Goal: Use online tool/utility: Utilize a website feature to perform a specific function

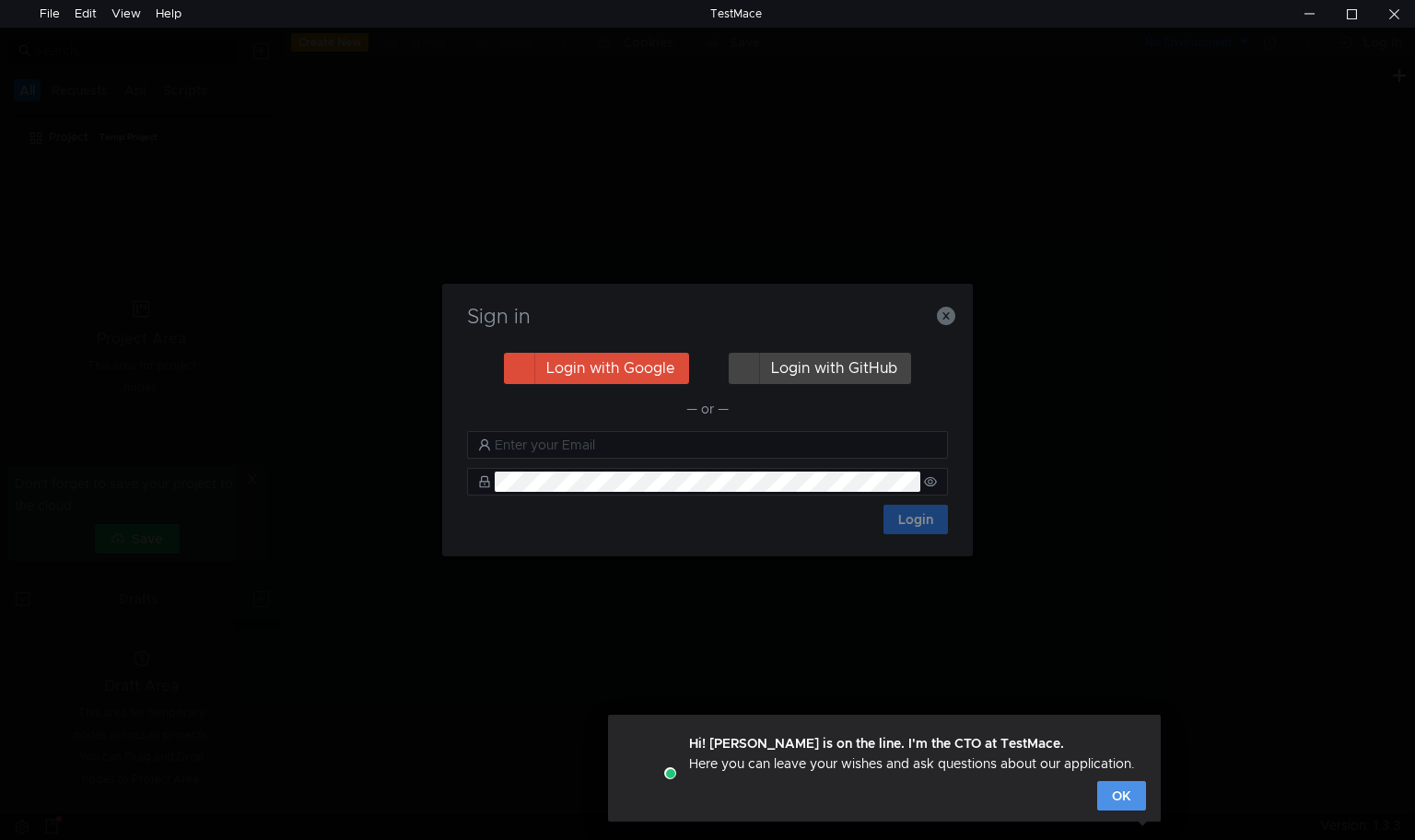
click at [1114, 796] on button "OK" at bounding box center [1121, 795] width 49 height 30
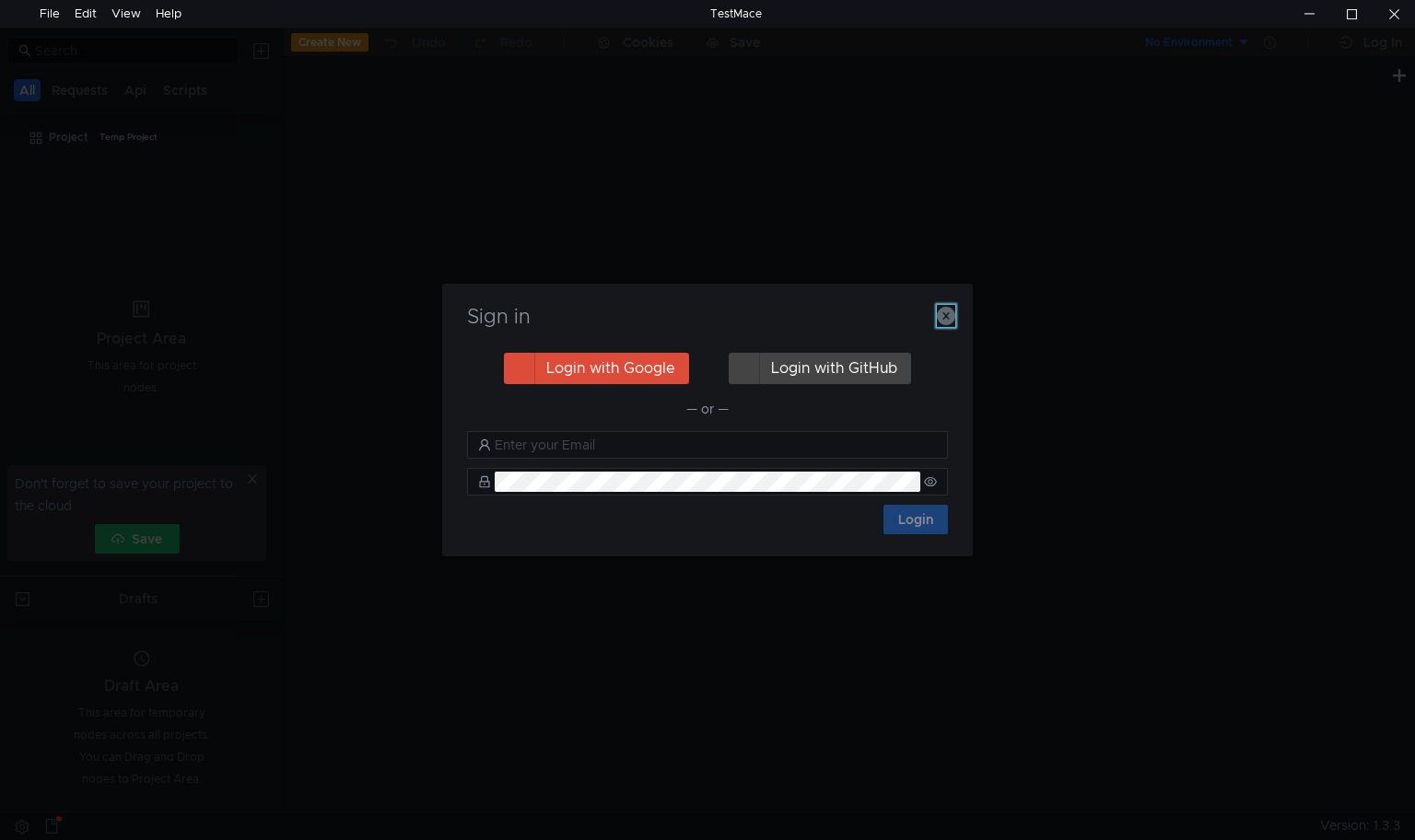
click at [949, 313] on icon "button" at bounding box center [945, 315] width 18 height 18
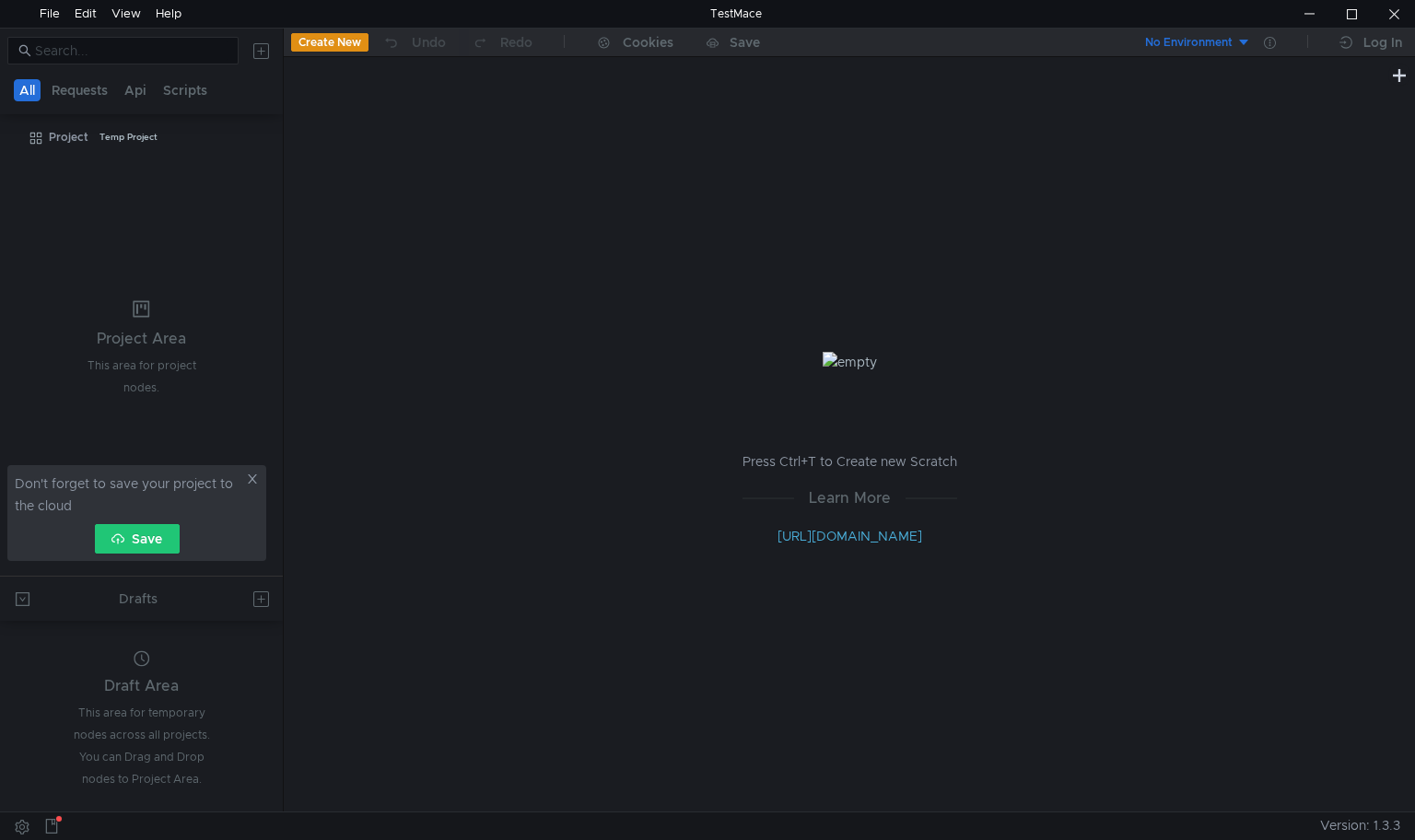
click at [130, 531] on button "Save" at bounding box center [137, 538] width 85 height 30
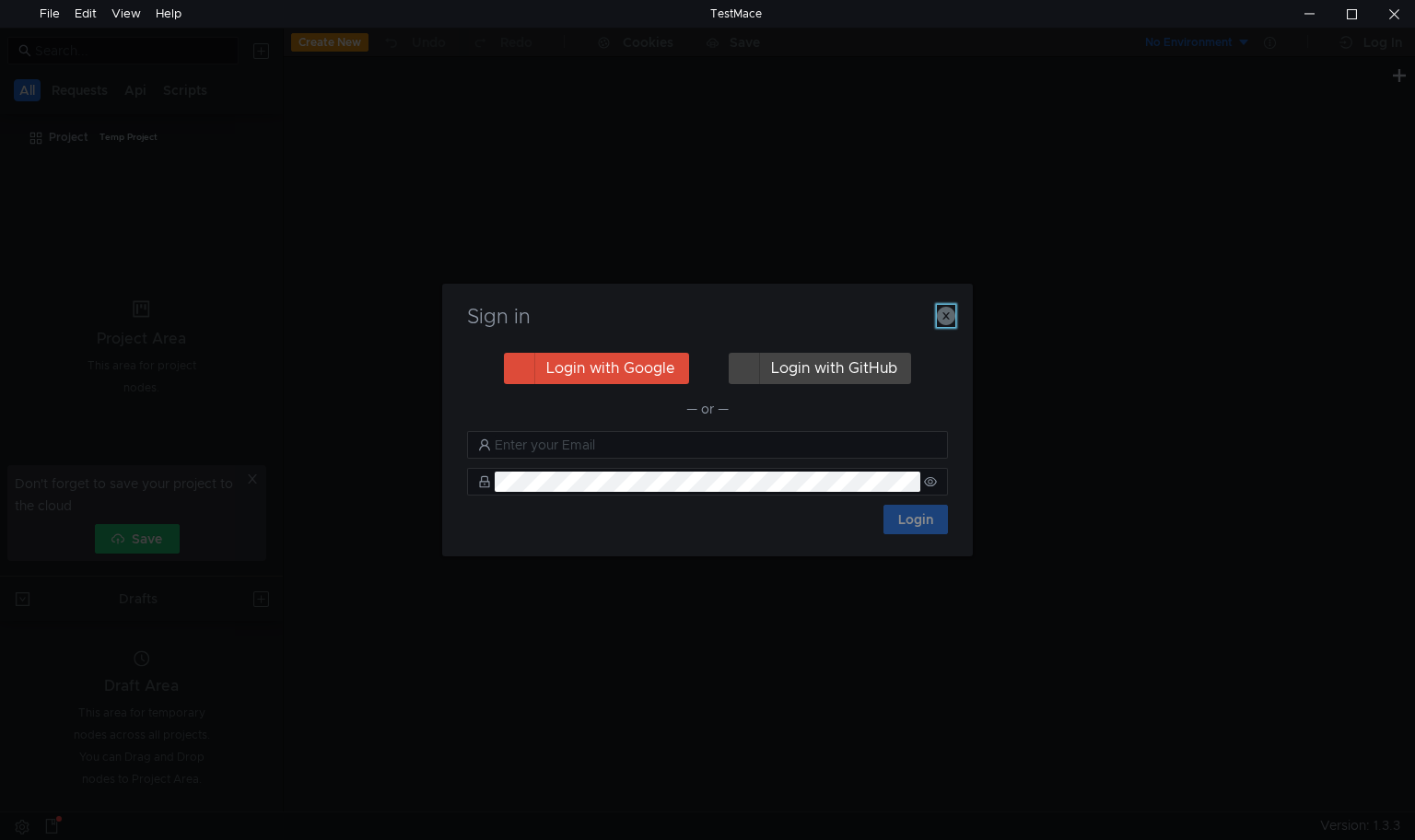
click at [944, 322] on icon "button" at bounding box center [945, 315] width 18 height 18
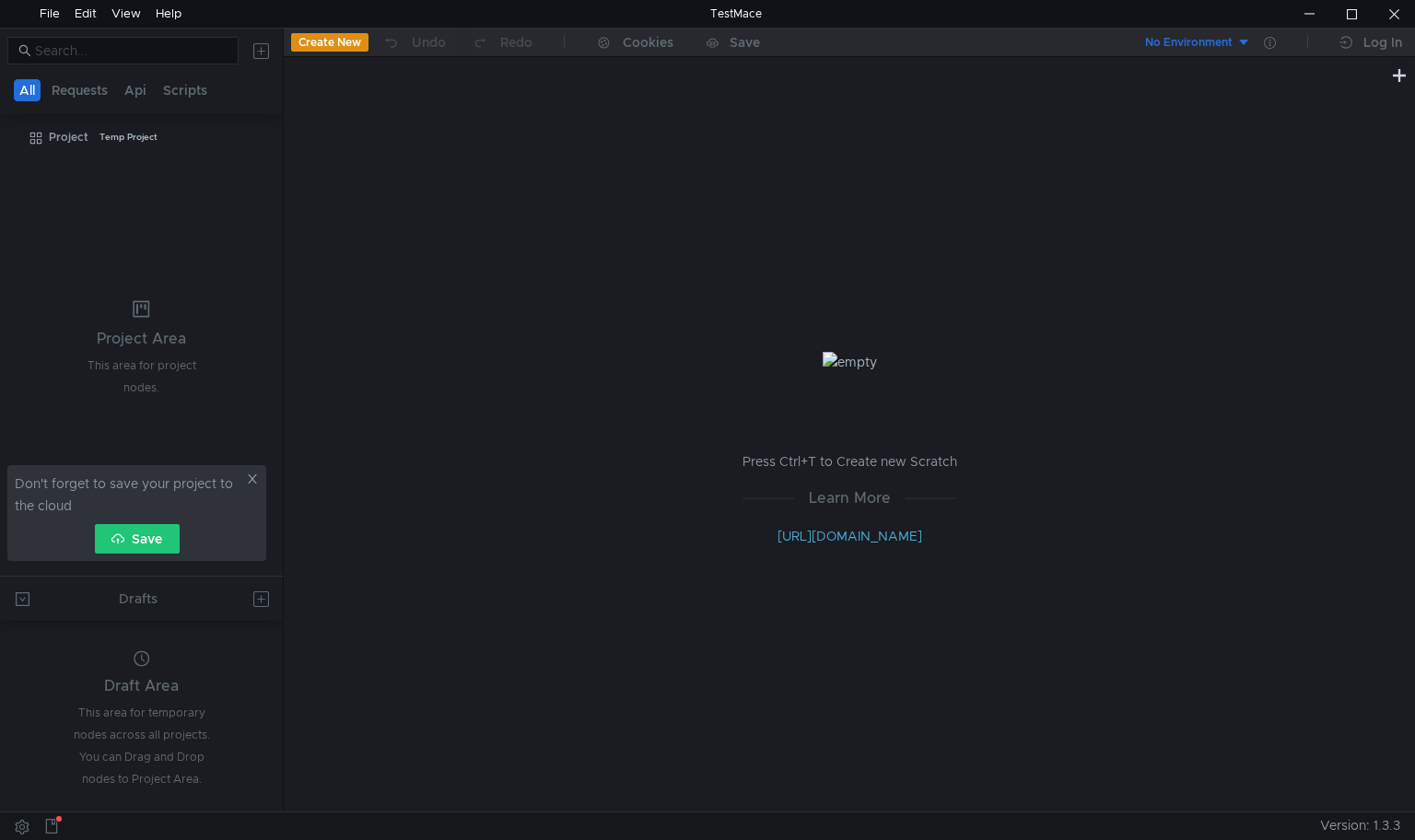
click at [248, 471] on div "Don't forget to save your project to the cloud Save" at bounding box center [137, 512] width 259 height 96
click at [255, 477] on icon at bounding box center [253, 479] width 13 height 13
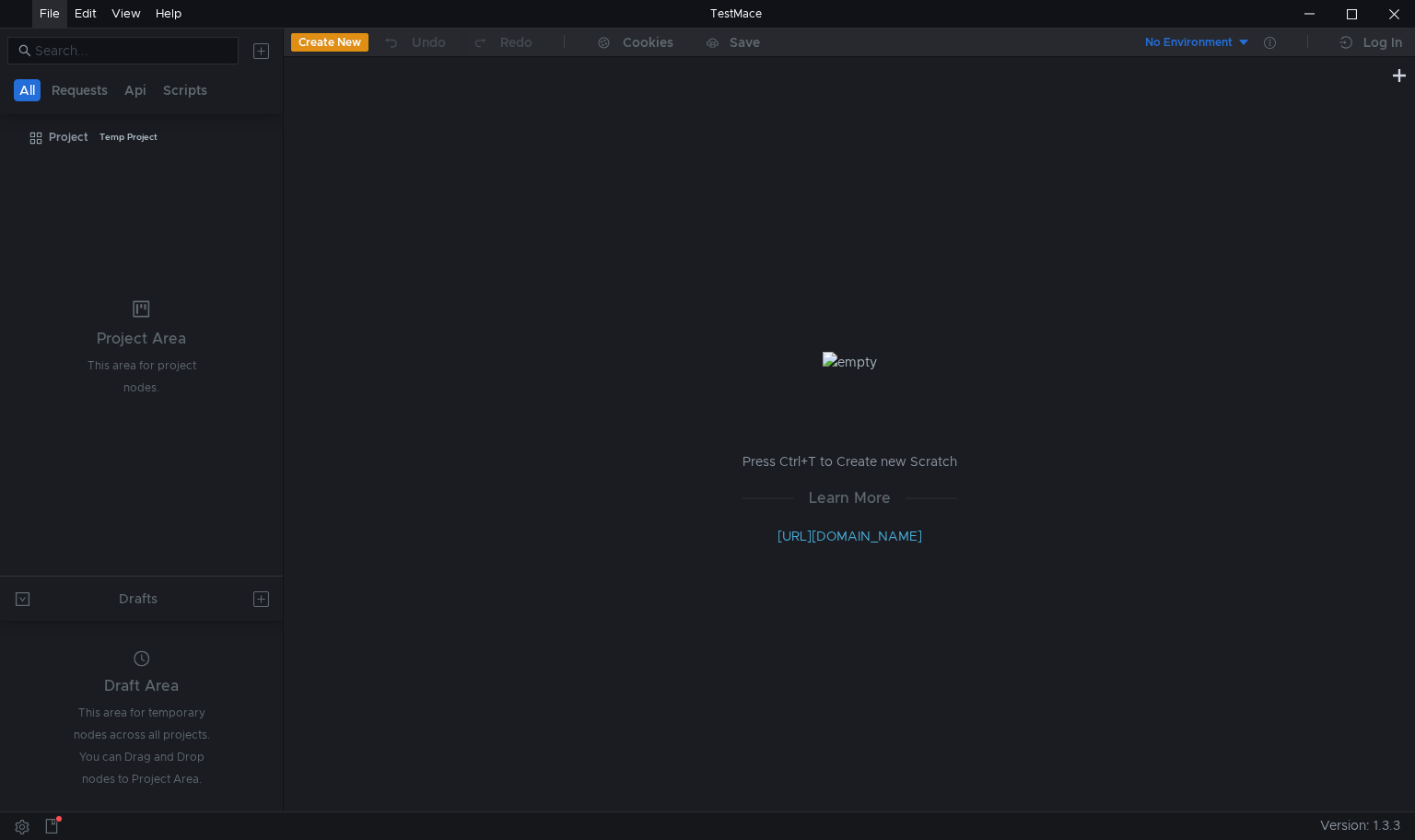
click at [53, 17] on div "File" at bounding box center [50, 13] width 20 height 28
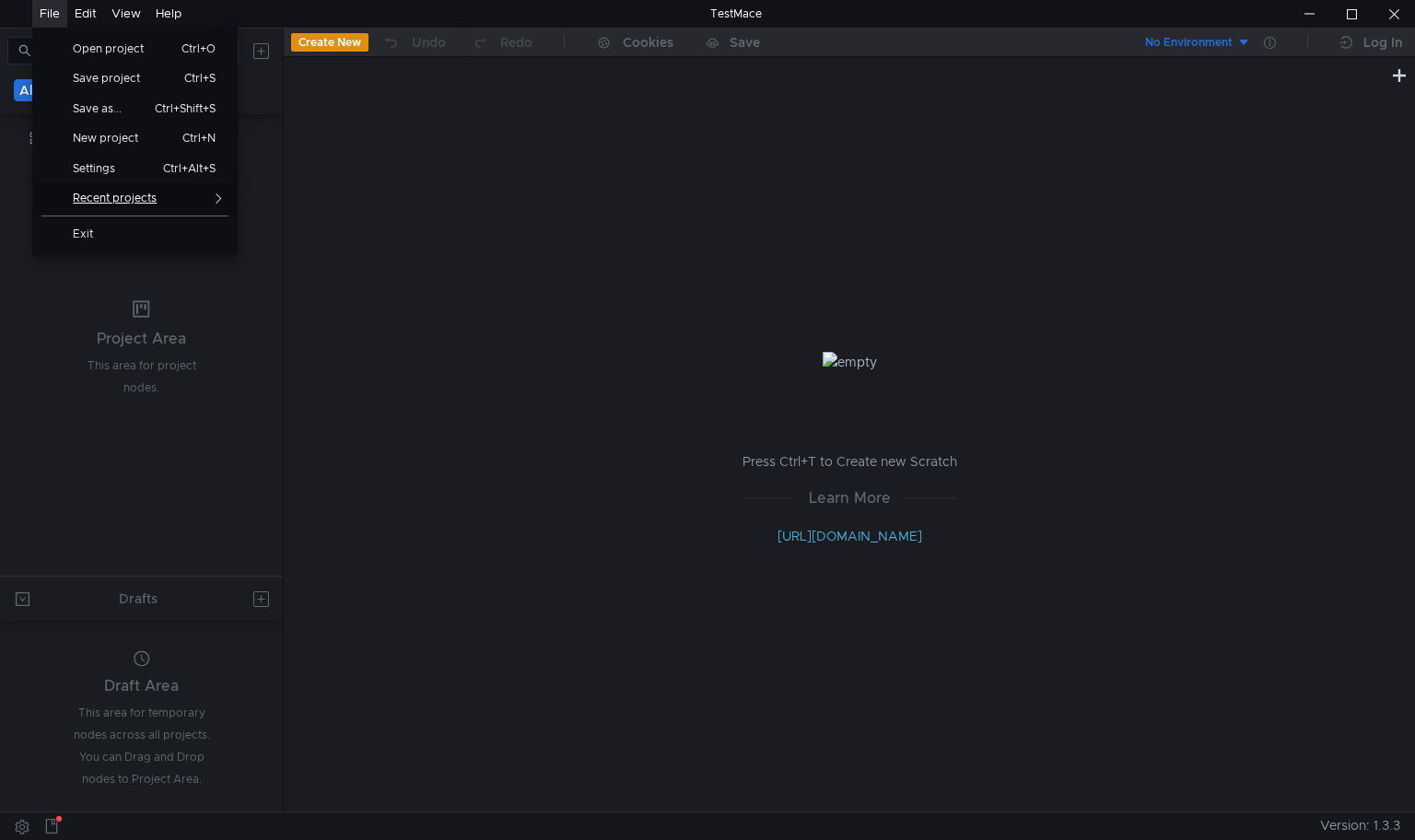
click at [217, 199] on span "File" at bounding box center [208, 198] width 32 height 30
click at [103, 166] on span "Settings" at bounding box center [102, 169] width 80 height 11
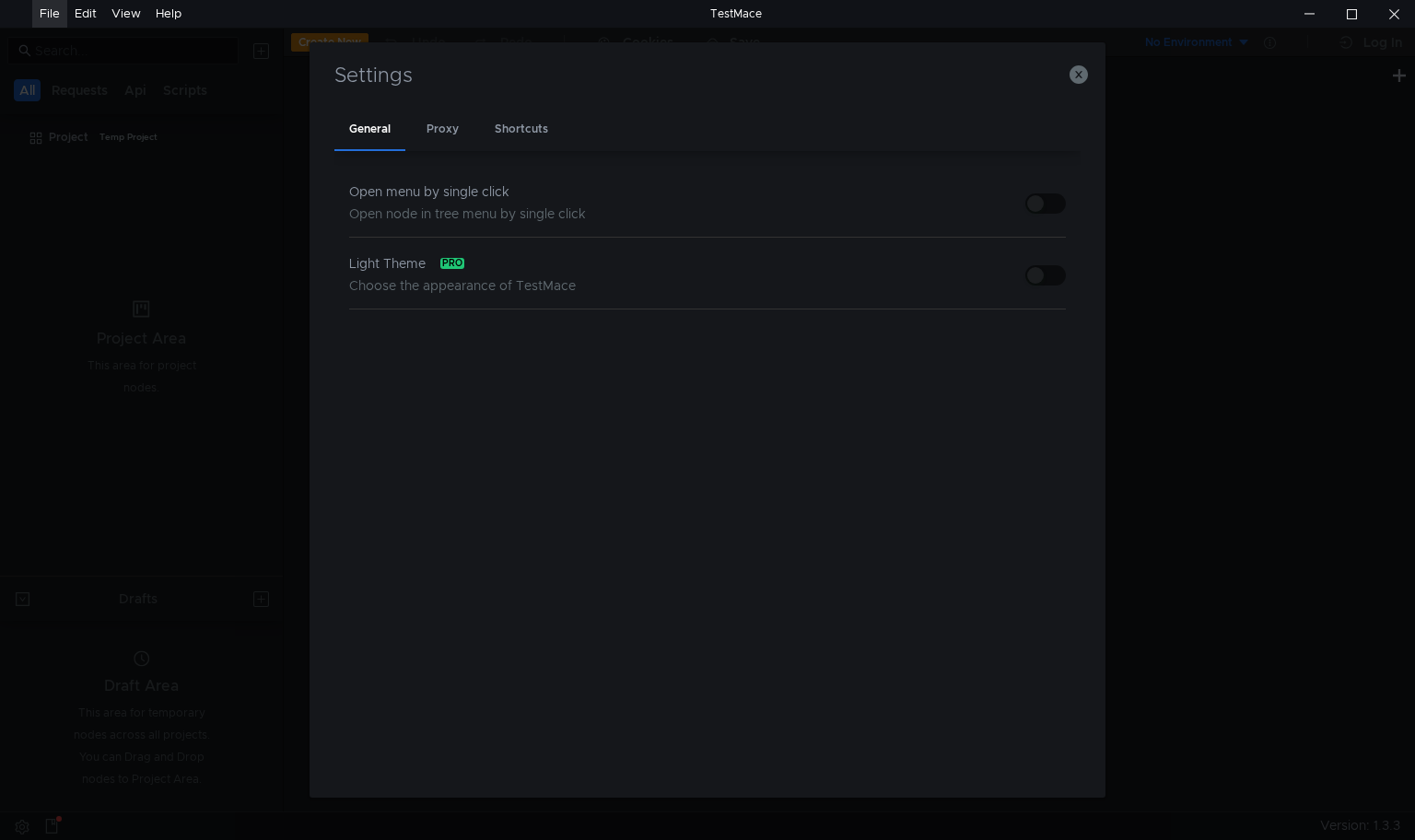
click at [1044, 273] on button "button" at bounding box center [1045, 274] width 41 height 20
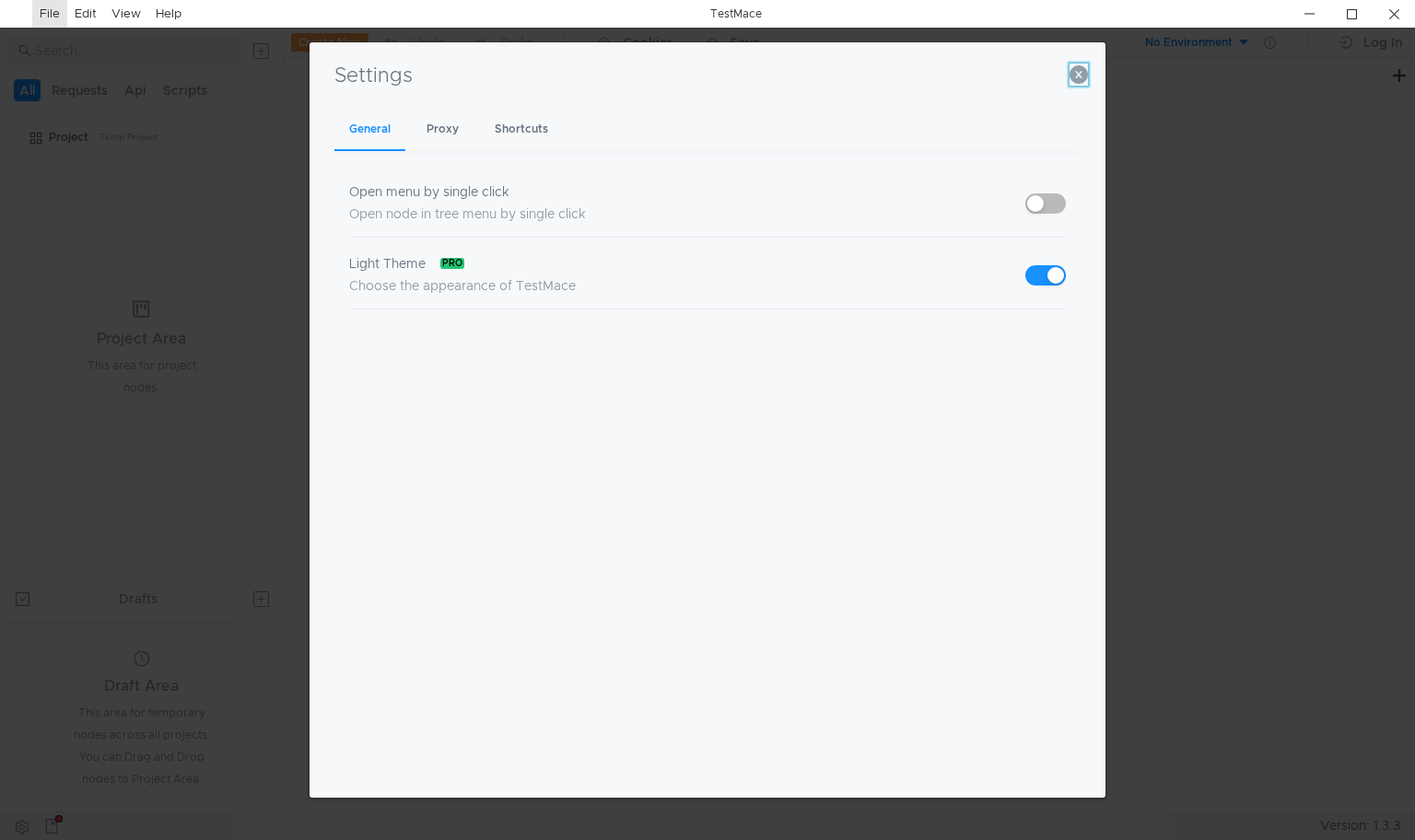
click at [1078, 77] on icon "button" at bounding box center [1078, 74] width 18 height 18
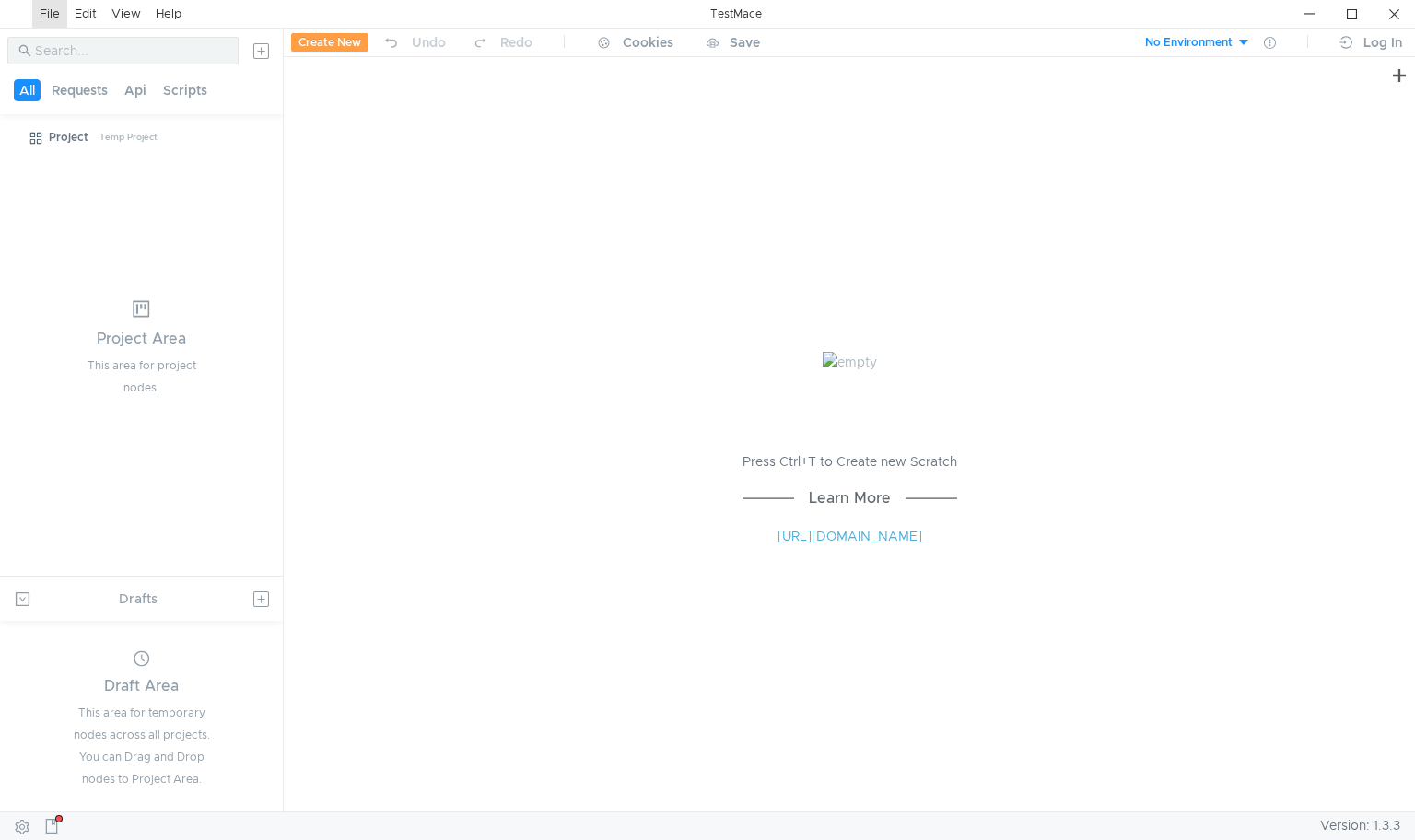
click at [322, 41] on button "Create New" at bounding box center [329, 42] width 77 height 18
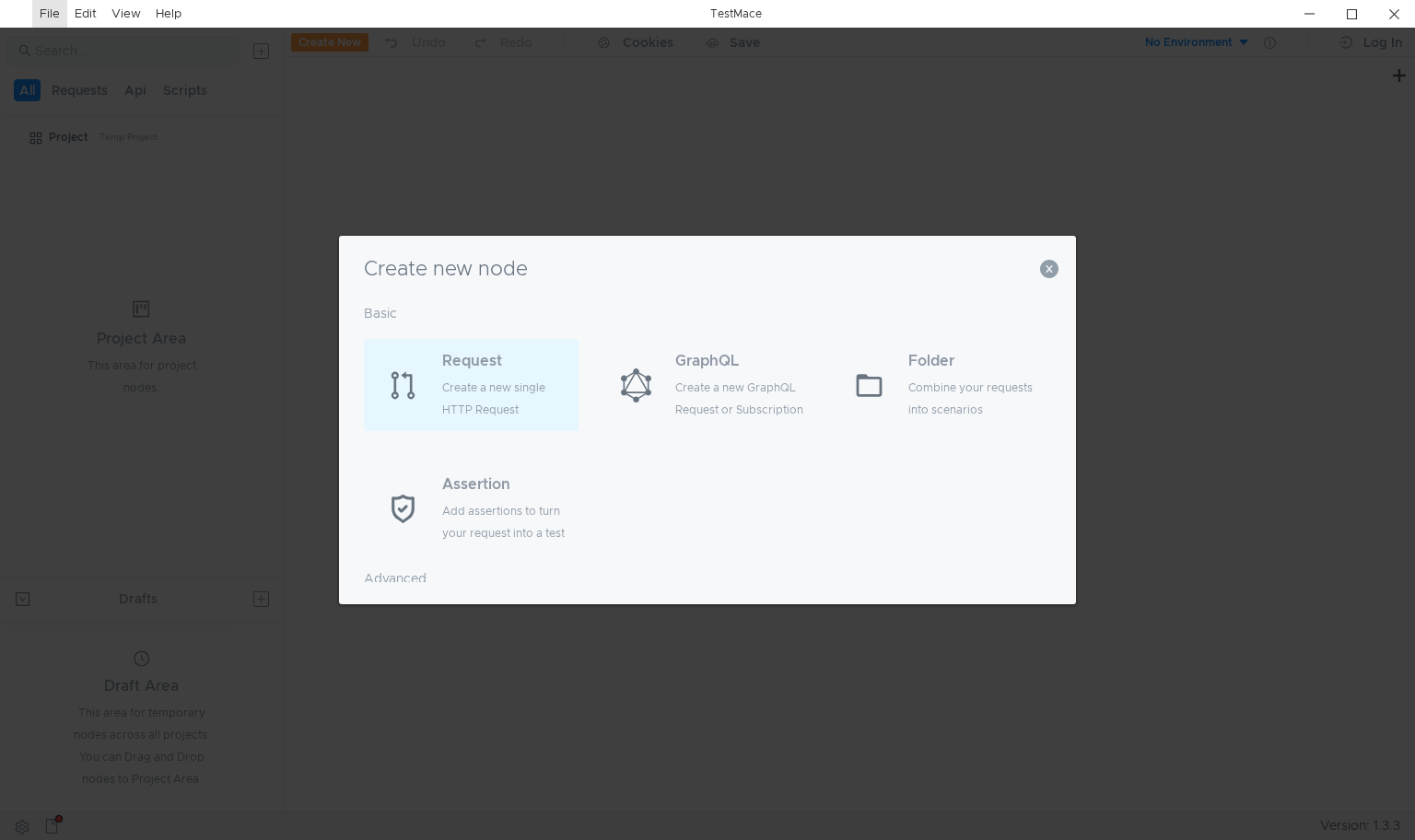
click at [458, 387] on div "Create a new single HTTP Request" at bounding box center [508, 398] width 131 height 44
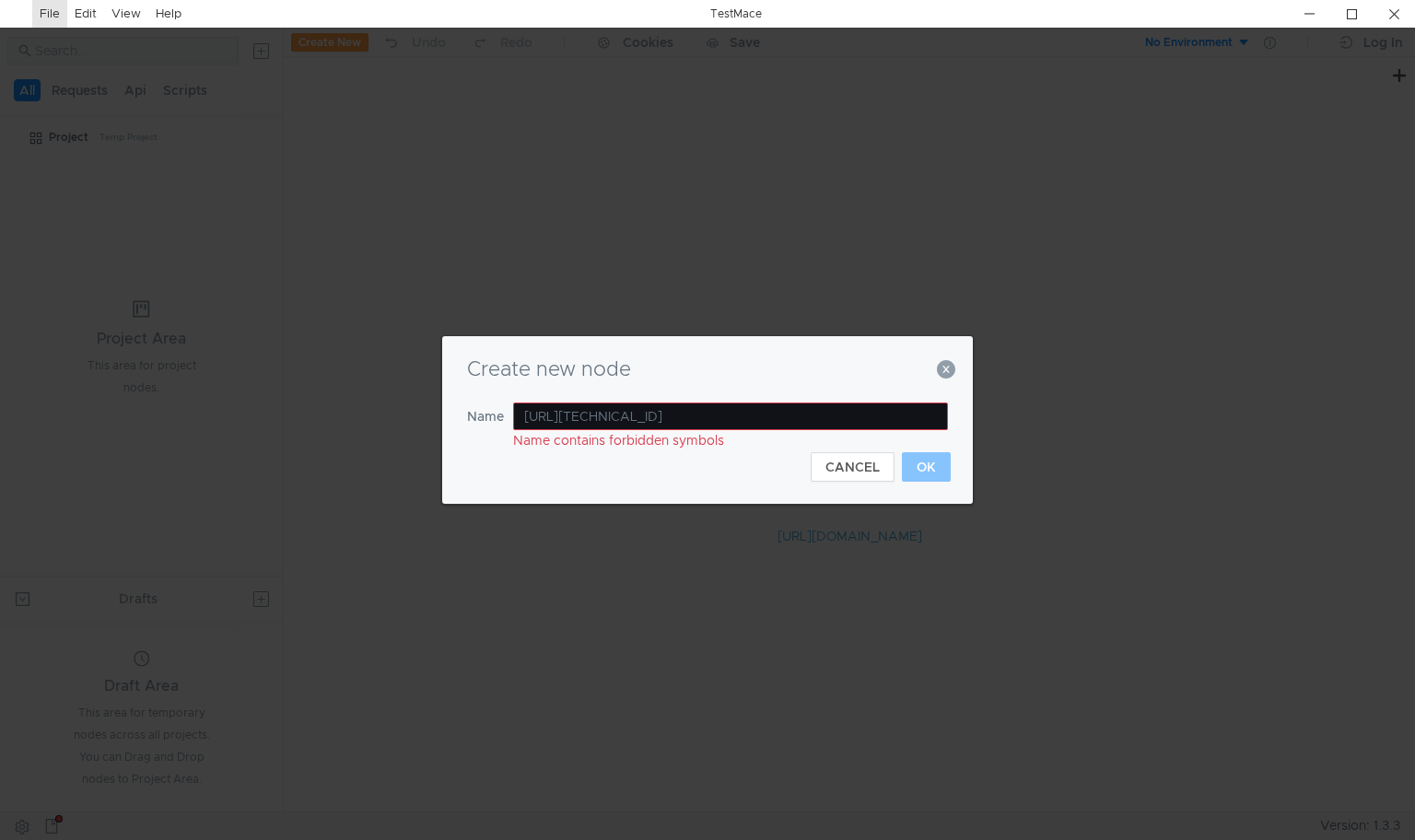
click at [637, 411] on input "https://10.1.32.164:4443/swagger/api" at bounding box center [730, 415] width 435 height 28
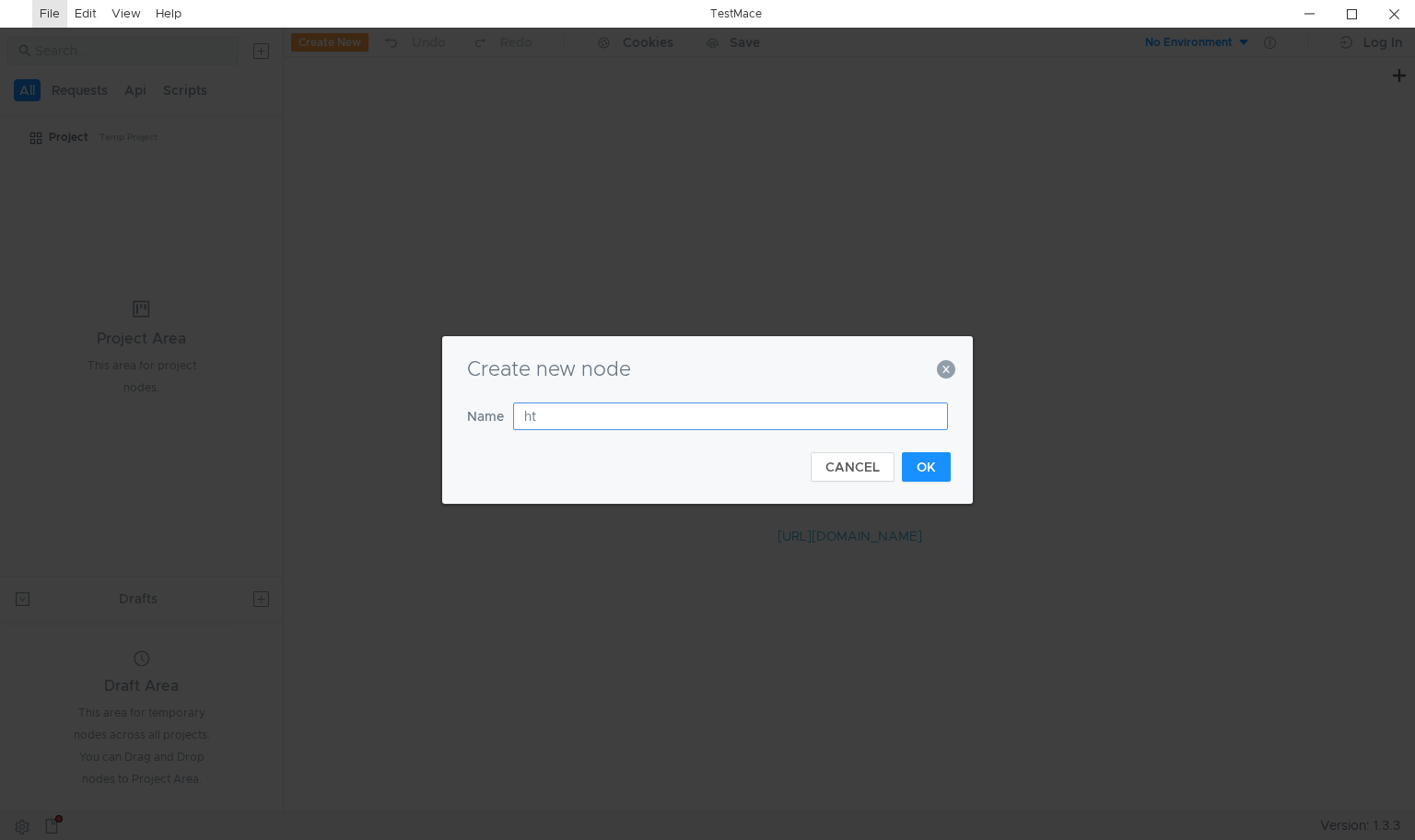
type input "h"
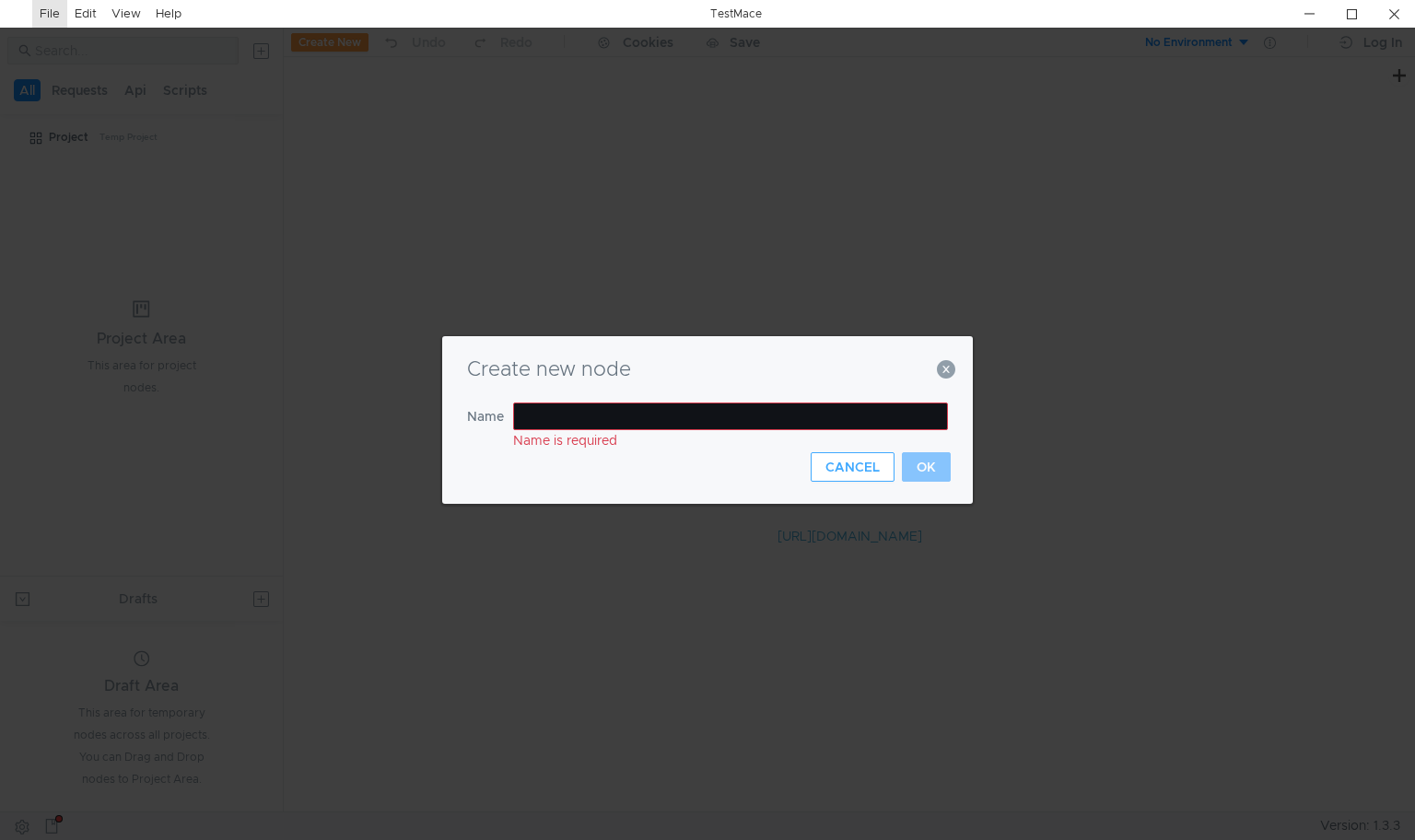
click at [825, 466] on button "CANCEL" at bounding box center [853, 467] width 84 height 30
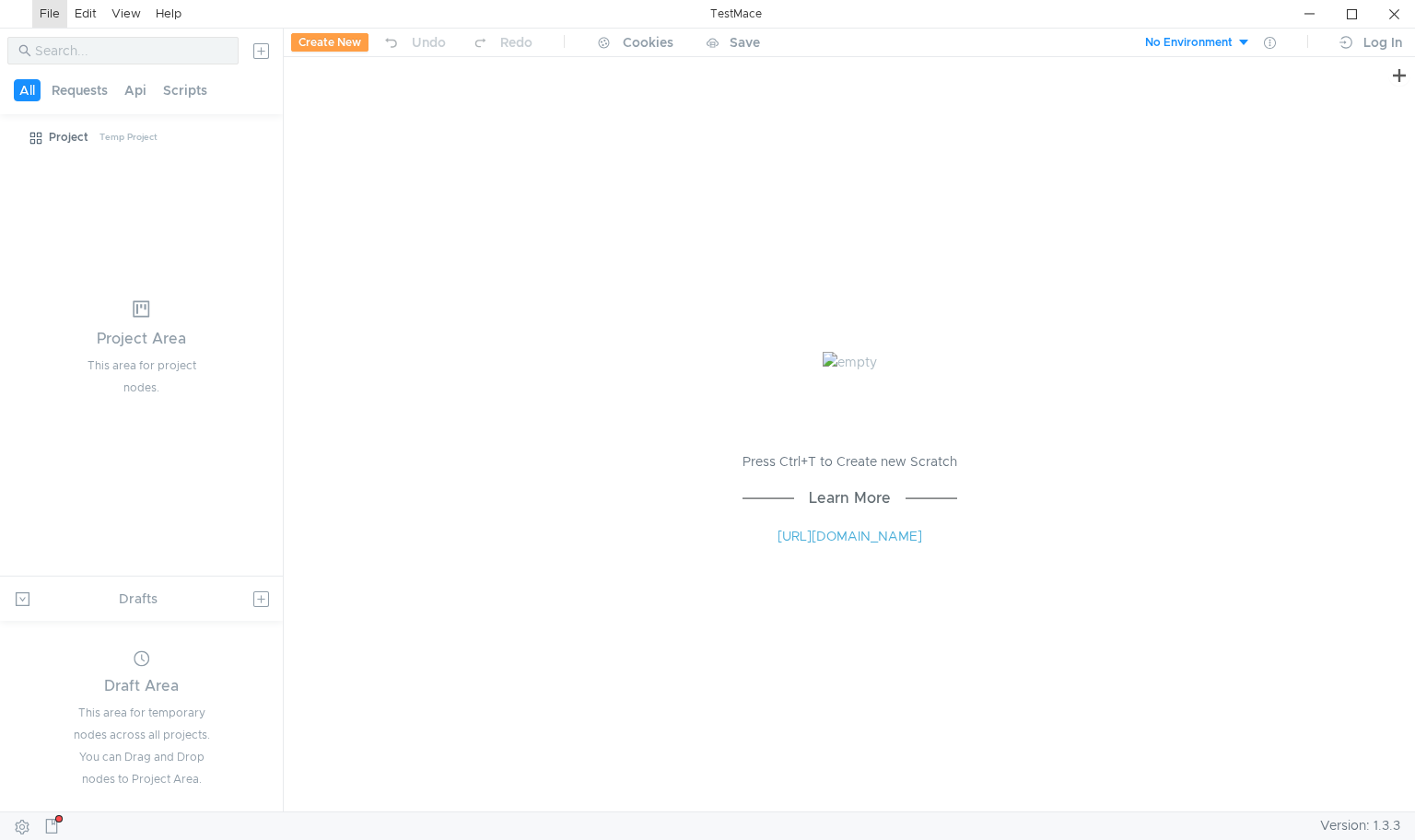
click at [129, 247] on tree-viewport "Project Temp Project" at bounding box center [141, 349] width 283 height 454
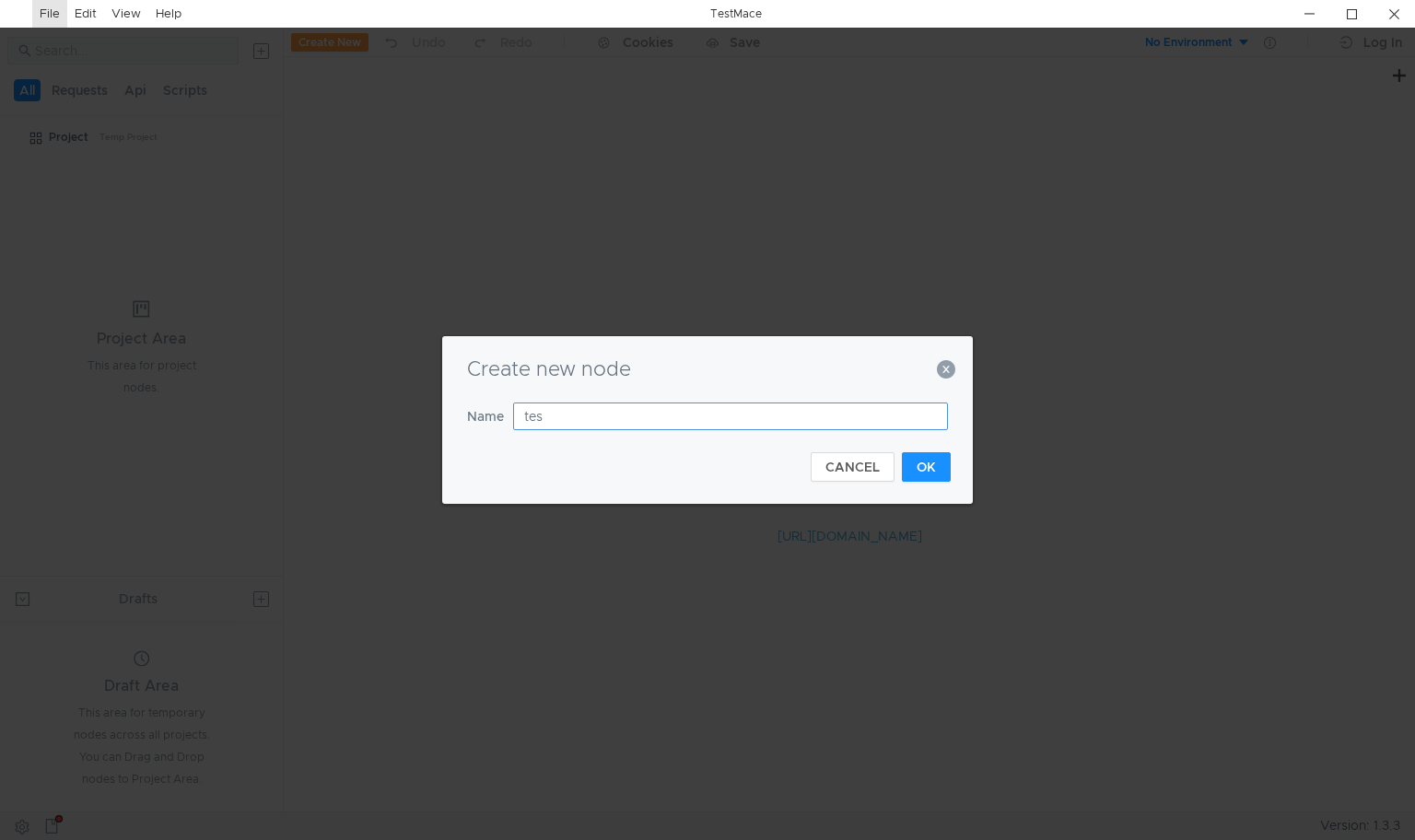
type input "test"
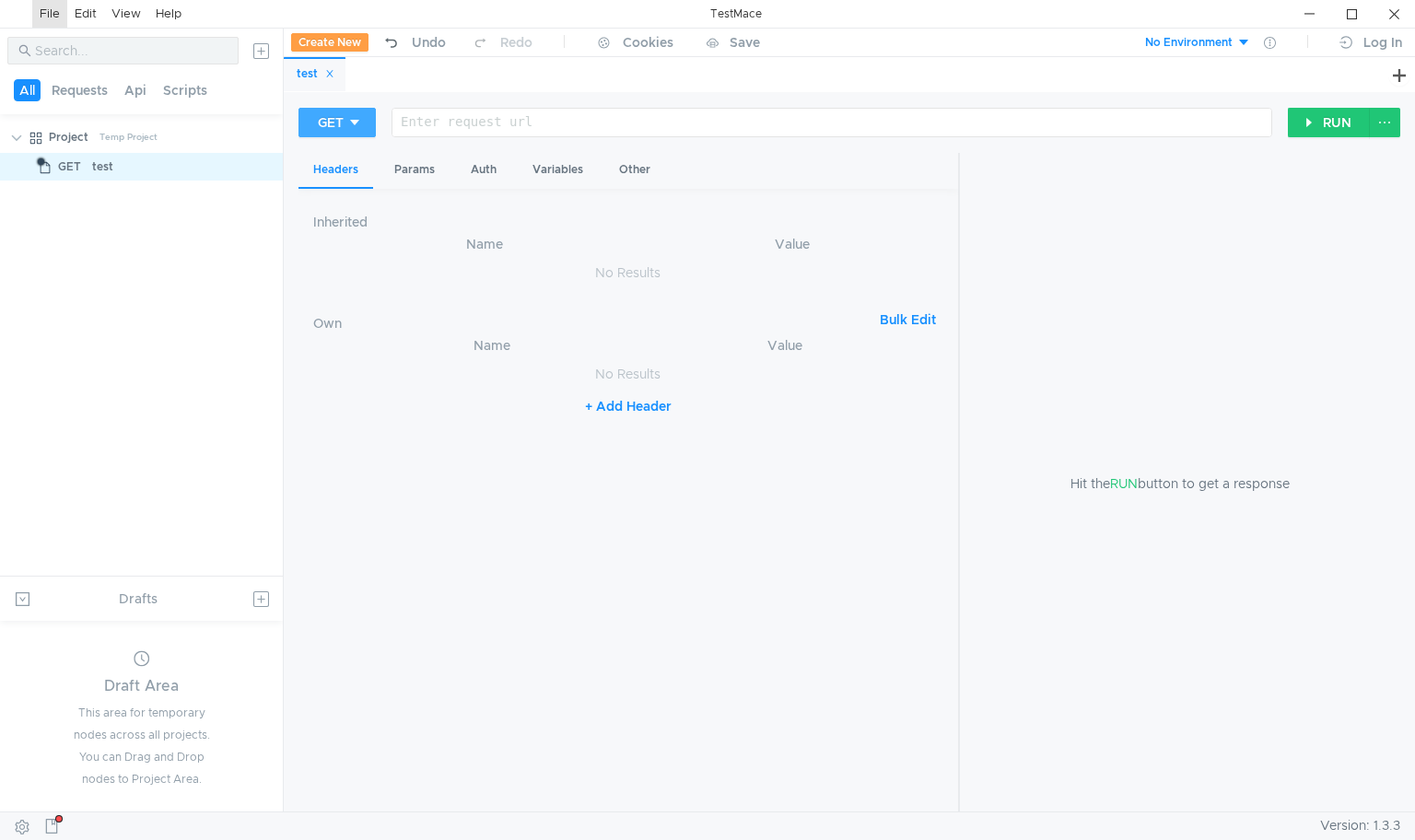
click at [339, 128] on div "GET" at bounding box center [331, 122] width 26 height 20
click at [451, 130] on div at bounding box center [707, 420] width 1415 height 840
click at [432, 118] on div at bounding box center [830, 137] width 879 height 44
click at [1399, 70] on button at bounding box center [1399, 74] width 22 height 22
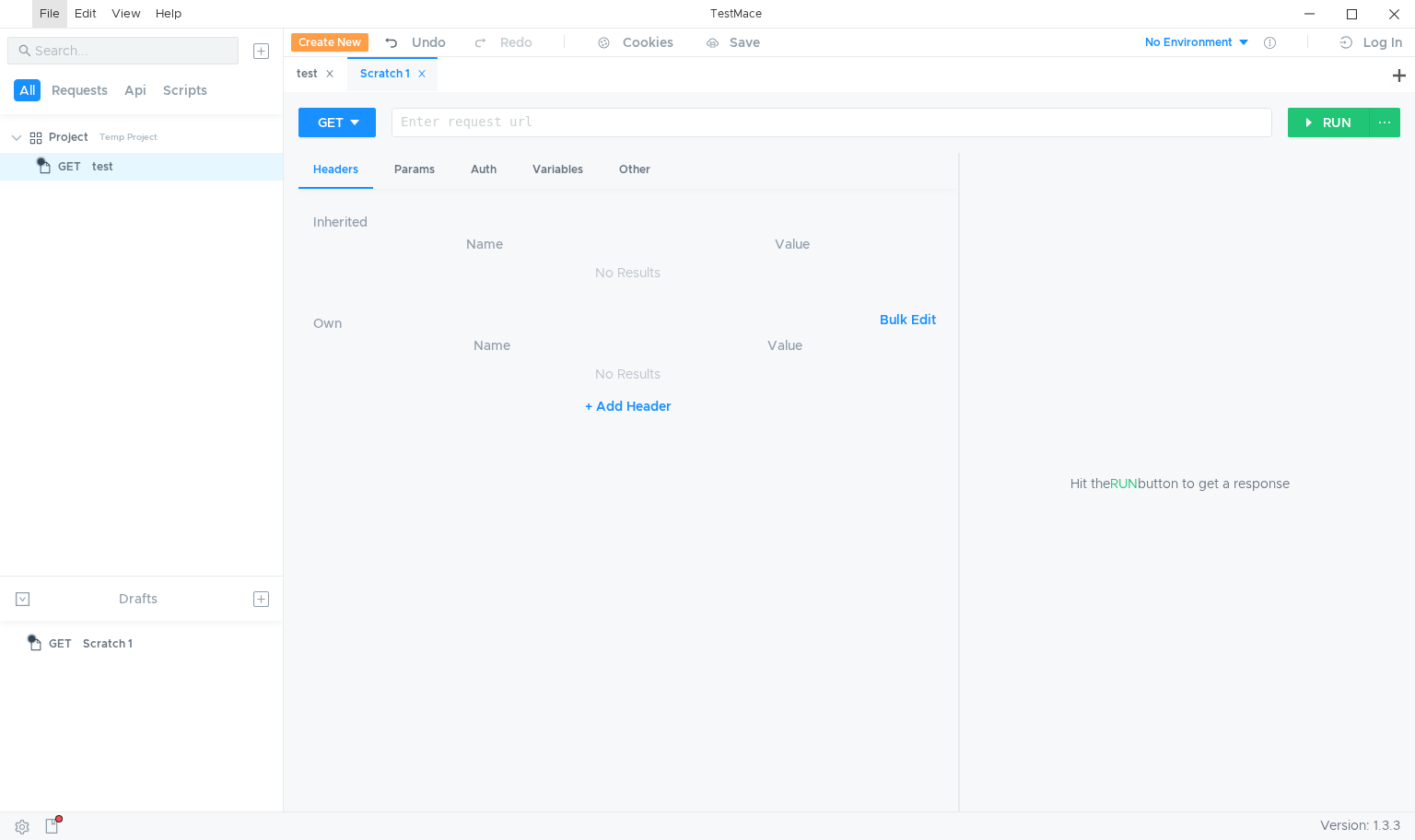
click at [426, 70] on icon at bounding box center [422, 74] width 10 height 10
click at [460, 127] on div at bounding box center [830, 137] width 879 height 44
paste textarea "[URL][DOMAIN_NAME]"
type textarea "[URL][DOMAIN_NAME]"
click at [1323, 119] on button "RUN" at bounding box center [1329, 122] width 82 height 30
